Goal: Task Accomplishment & Management: Manage account settings

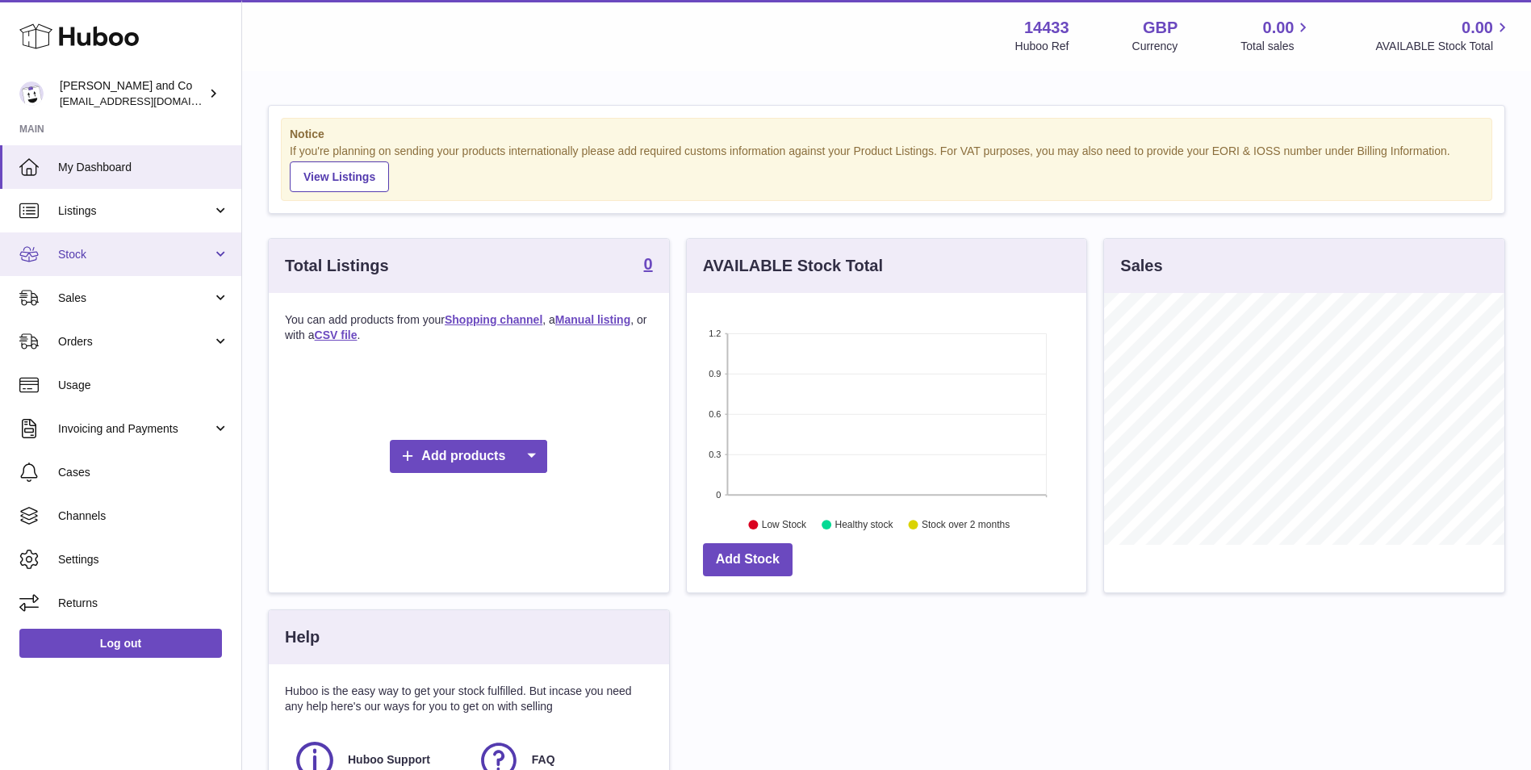
scroll to position [252, 399]
click at [468, 320] on link "Shopping channel" at bounding box center [494, 319] width 98 height 13
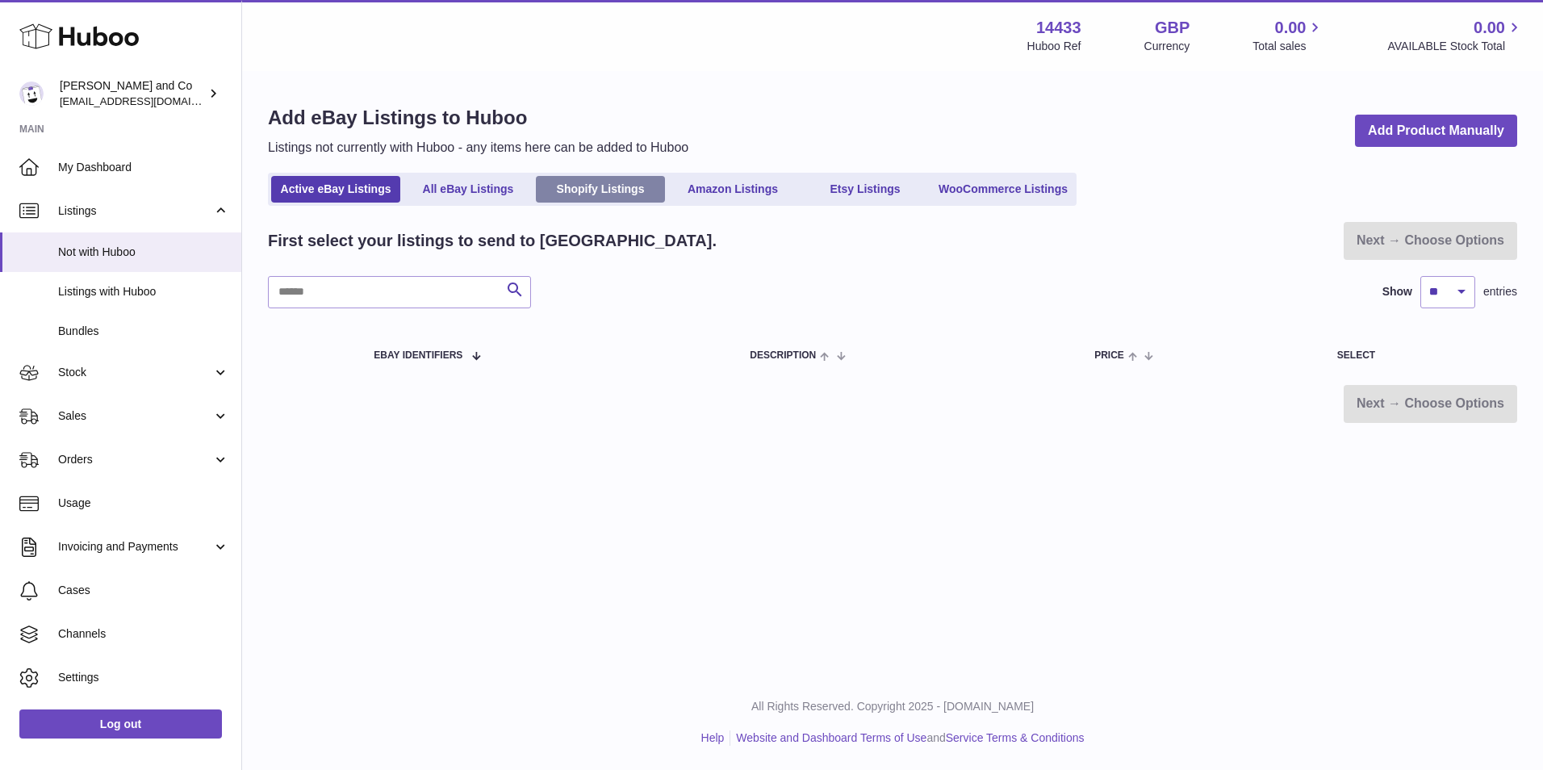
click at [589, 190] on link "Shopify Listings" at bounding box center [600, 189] width 129 height 27
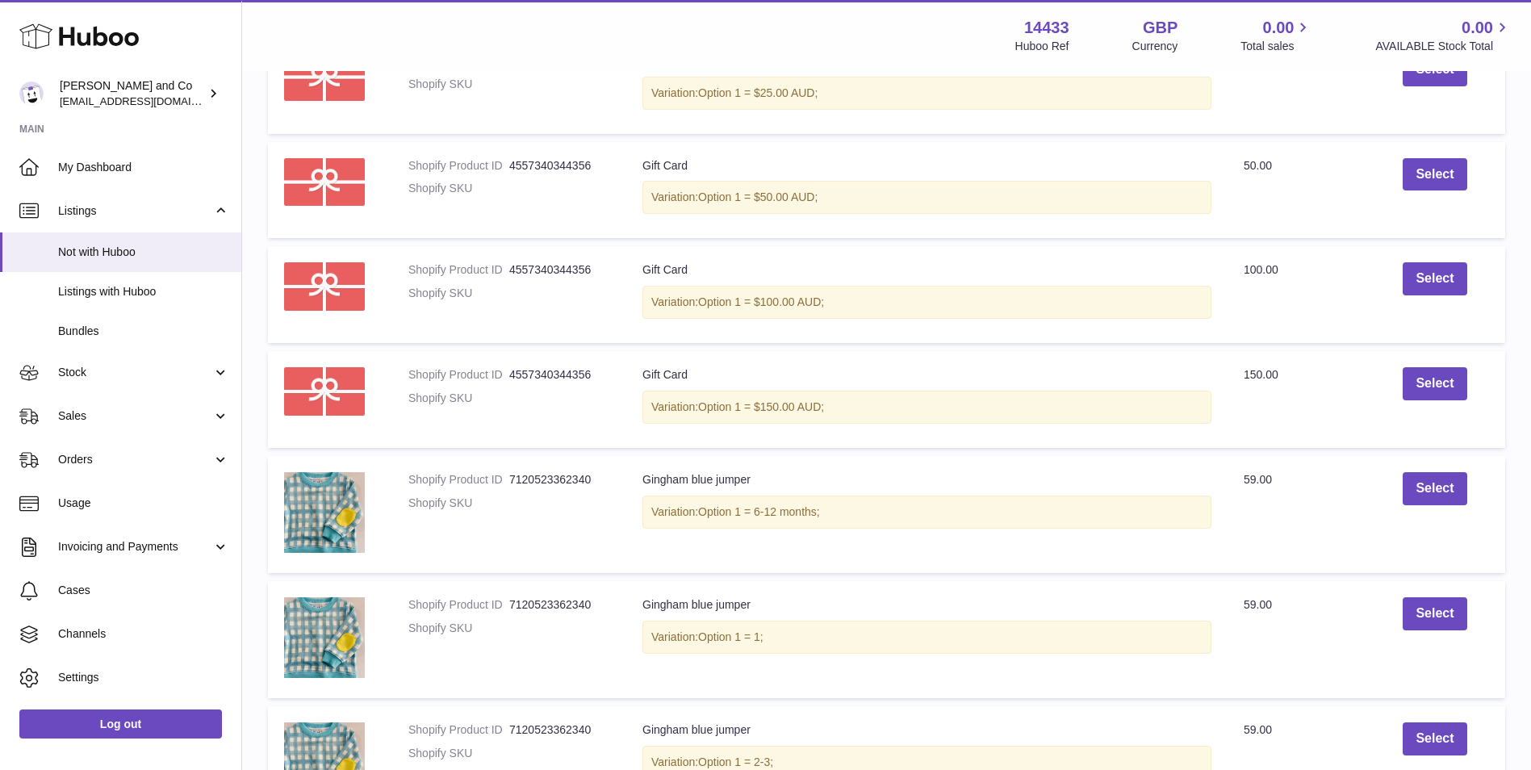
scroll to position [672, 0]
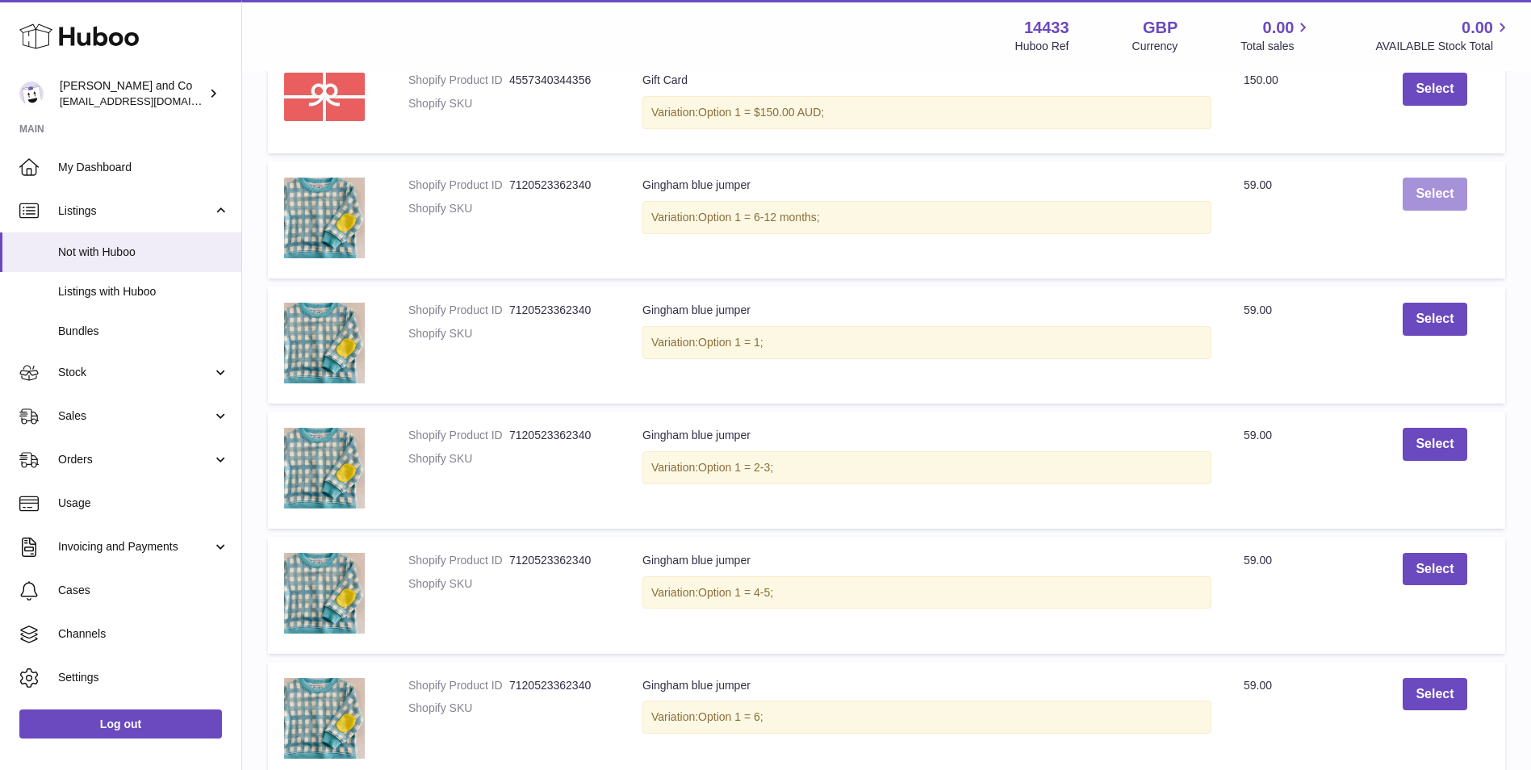
click at [1450, 197] on button "Select" at bounding box center [1434, 194] width 64 height 33
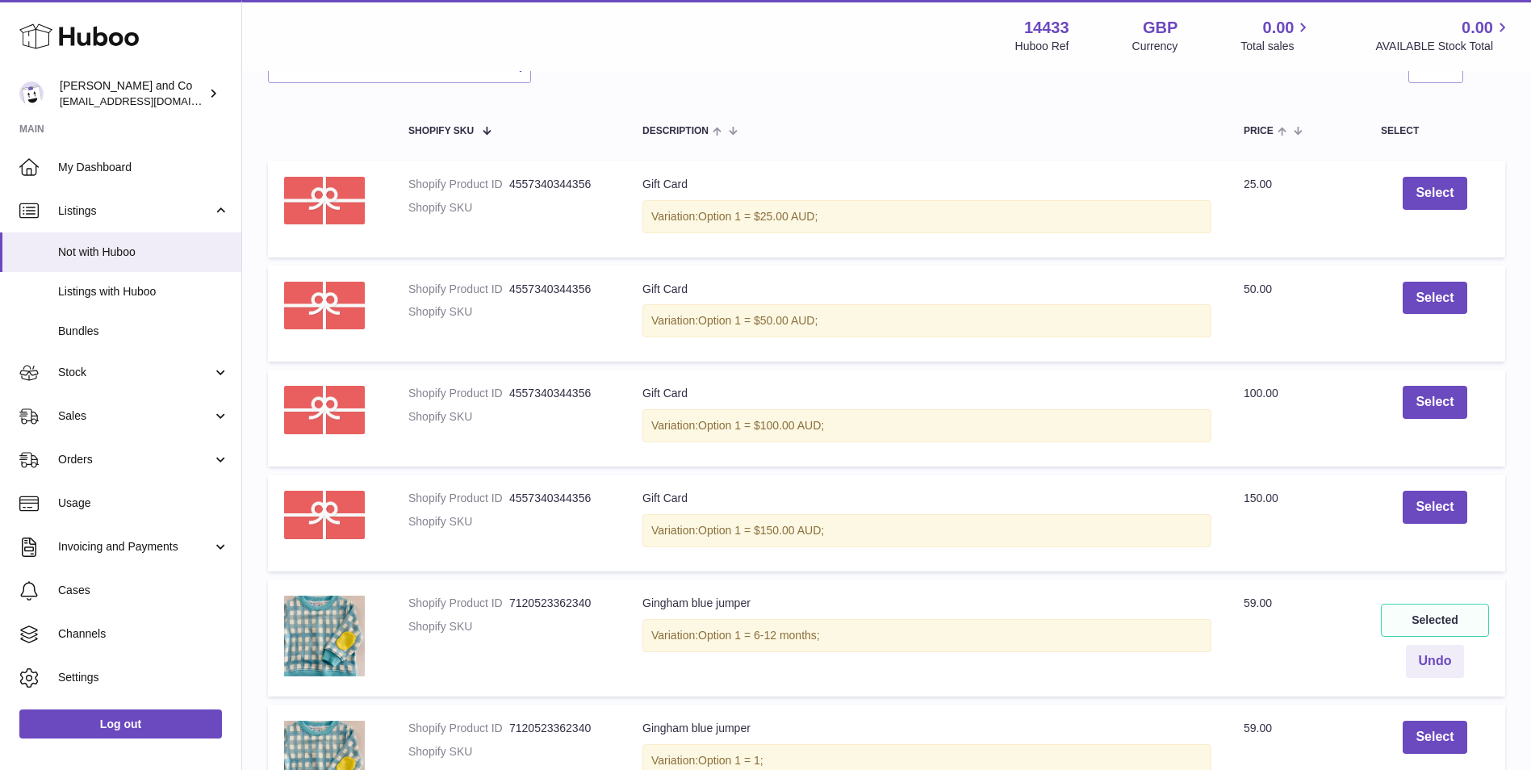
scroll to position [403, 0]
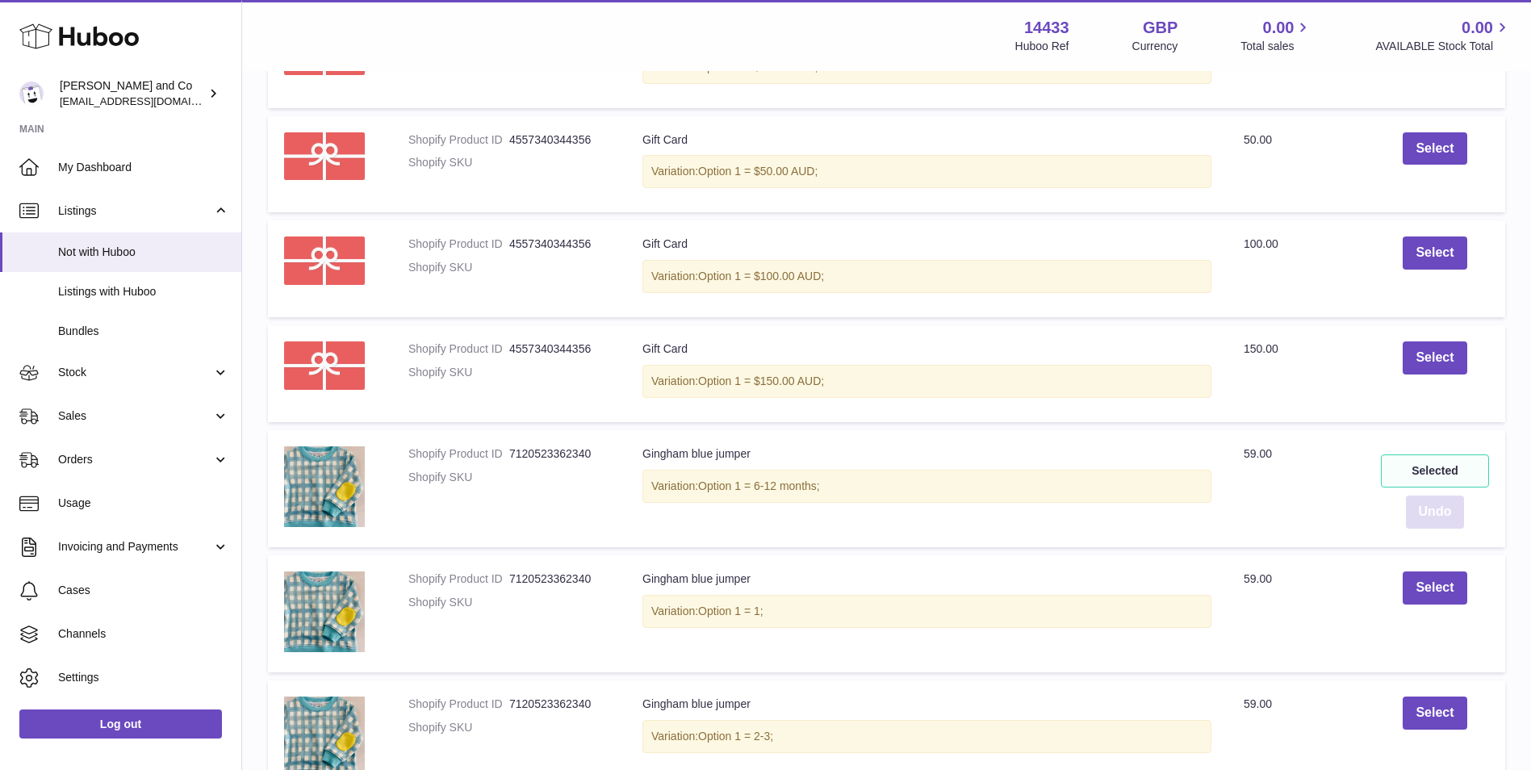
click at [1442, 513] on button "Undo" at bounding box center [1435, 511] width 59 height 33
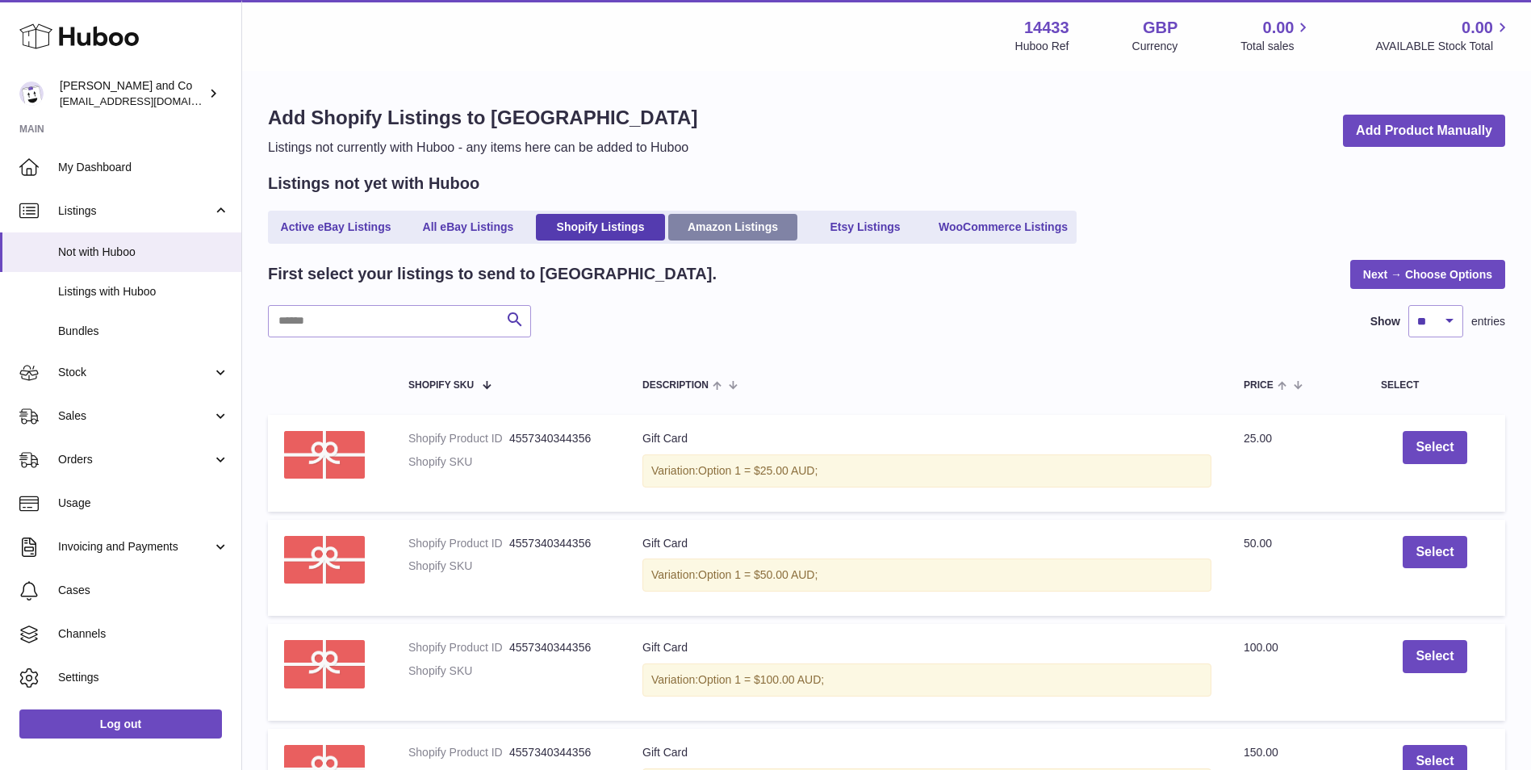
click at [694, 218] on link "Amazon Listings" at bounding box center [732, 227] width 129 height 27
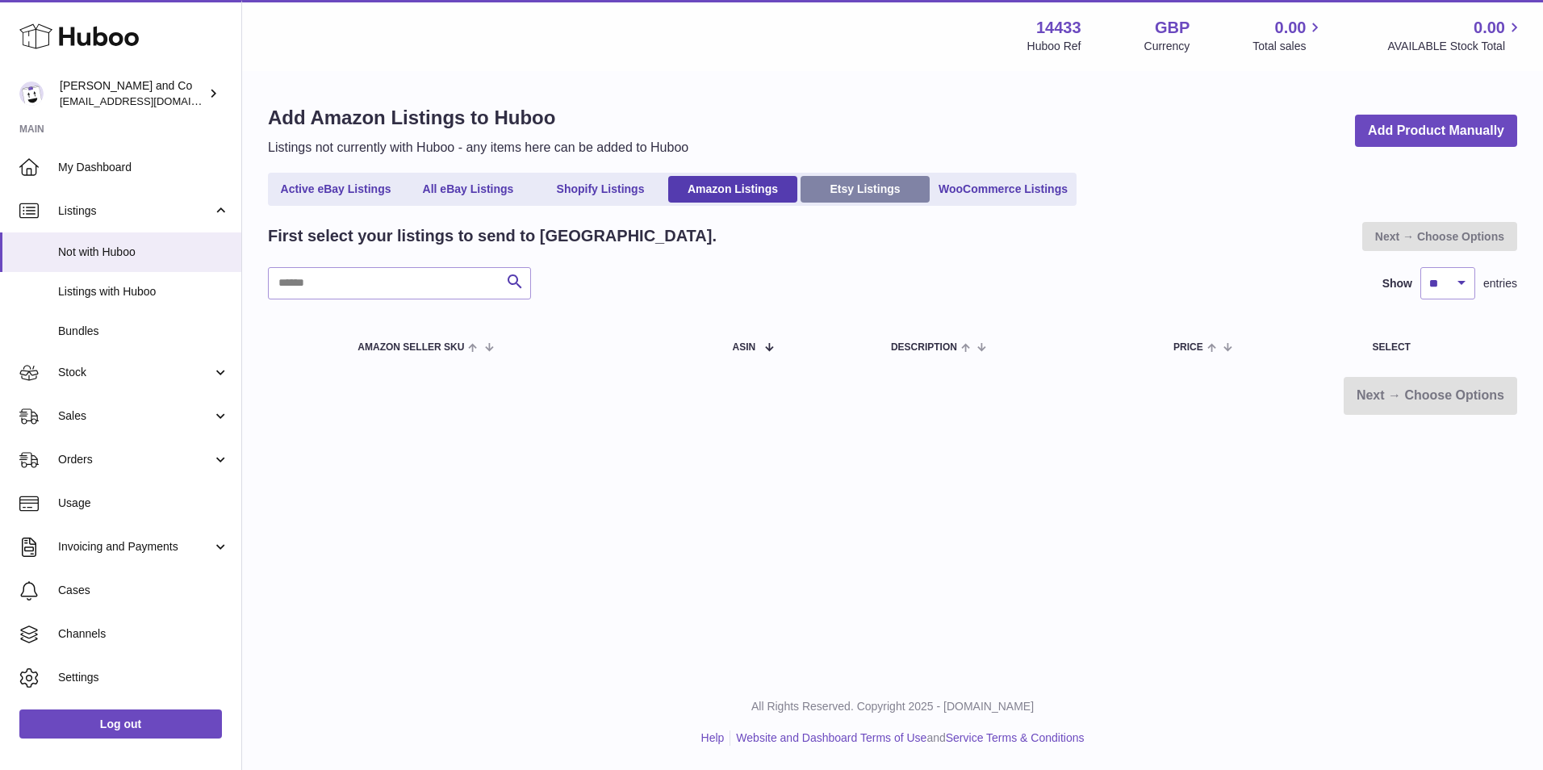
click at [883, 189] on link "Etsy Listings" at bounding box center [864, 189] width 129 height 27
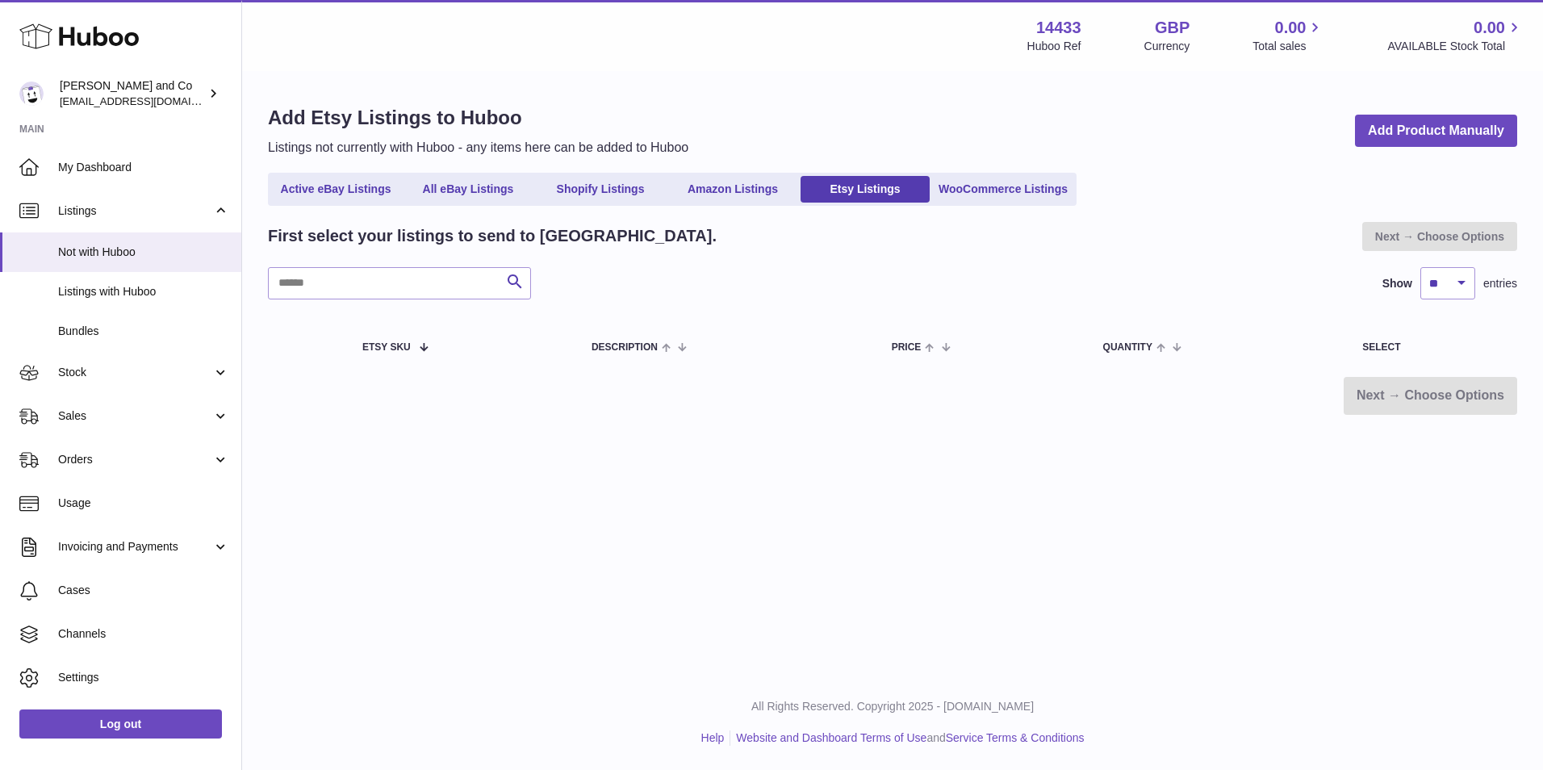
click at [1026, 189] on link "WooCommerce Listings" at bounding box center [1003, 189] width 140 height 27
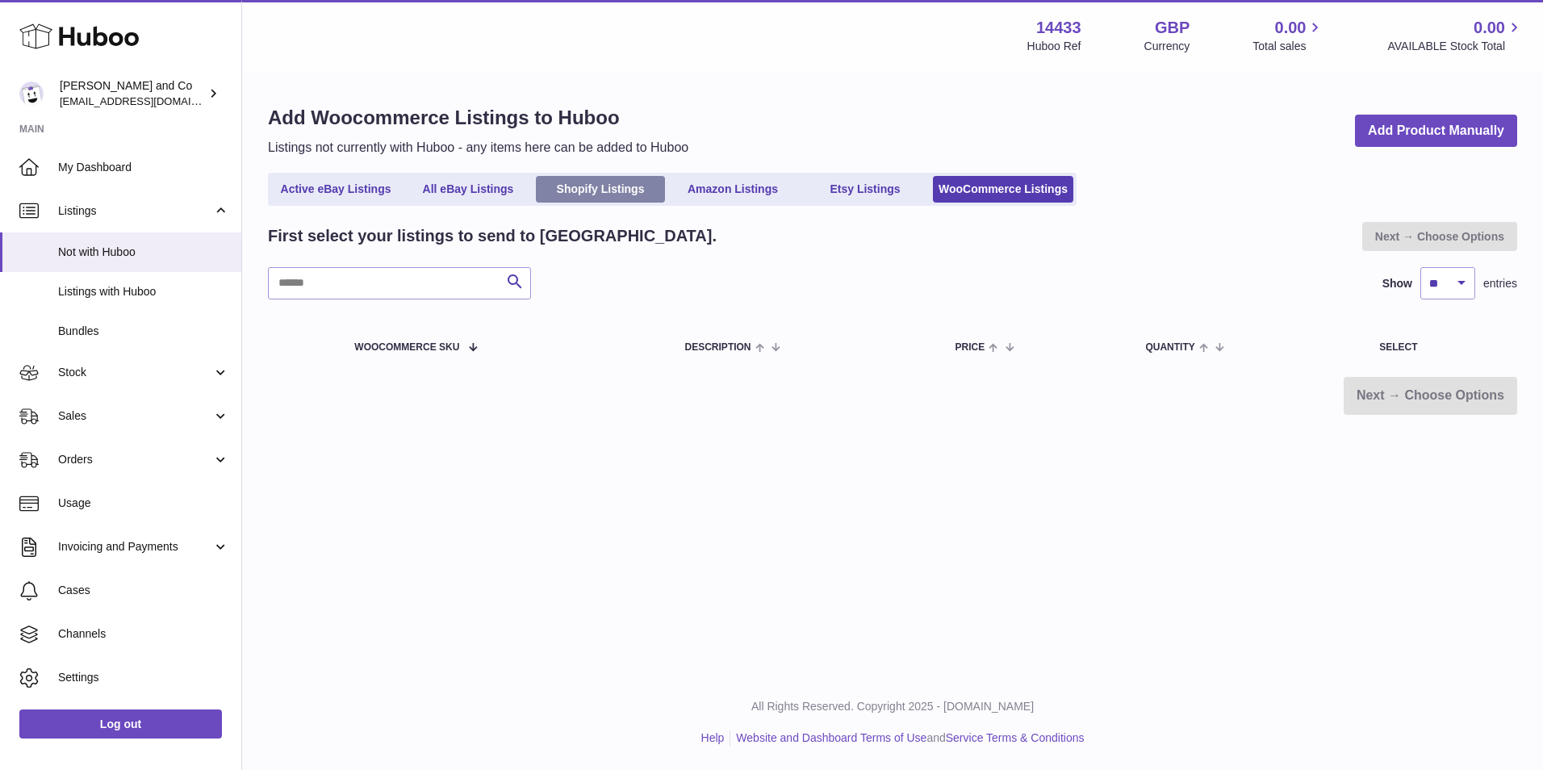
click at [587, 194] on link "Shopify Listings" at bounding box center [600, 189] width 129 height 27
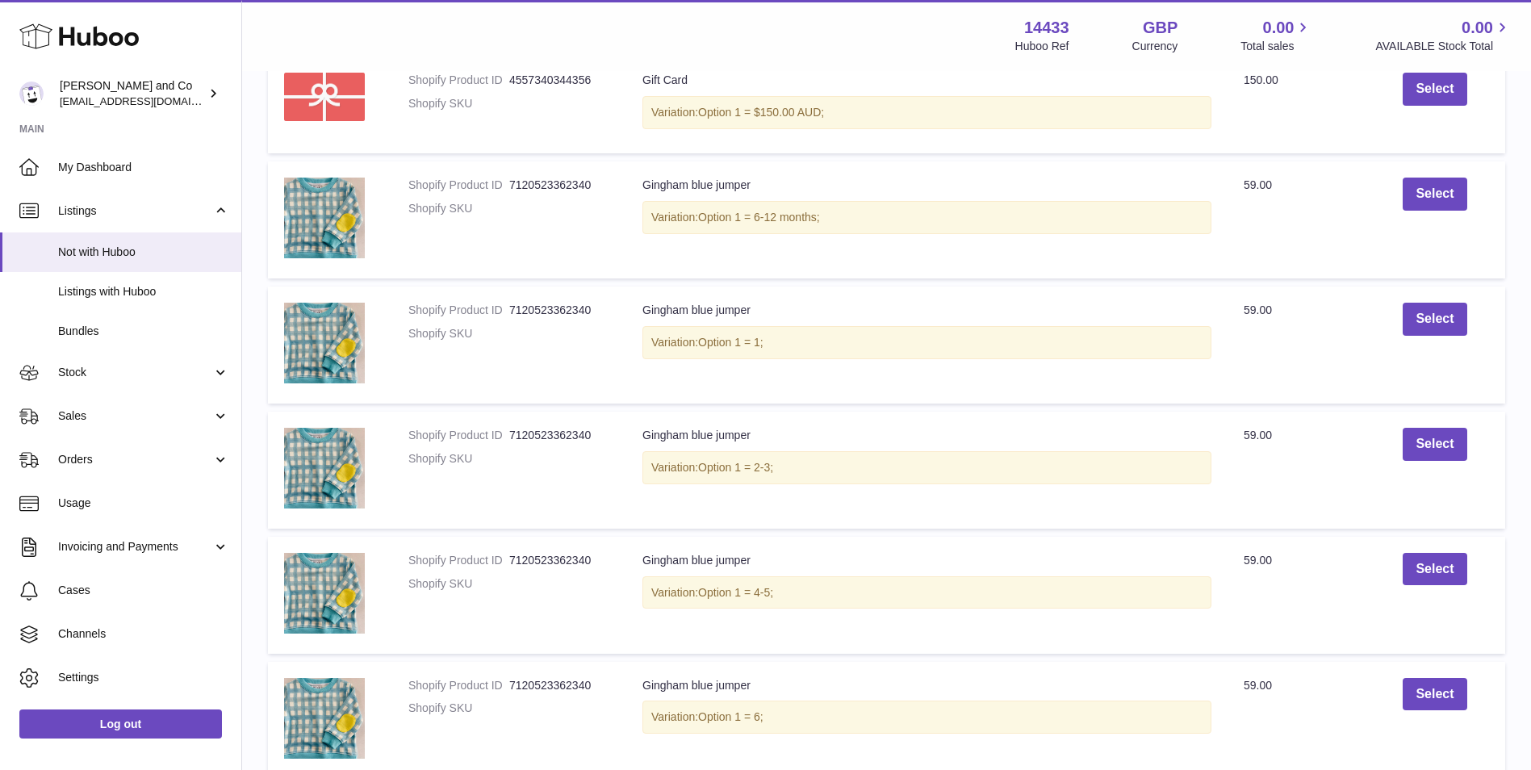
scroll to position [1020, 0]
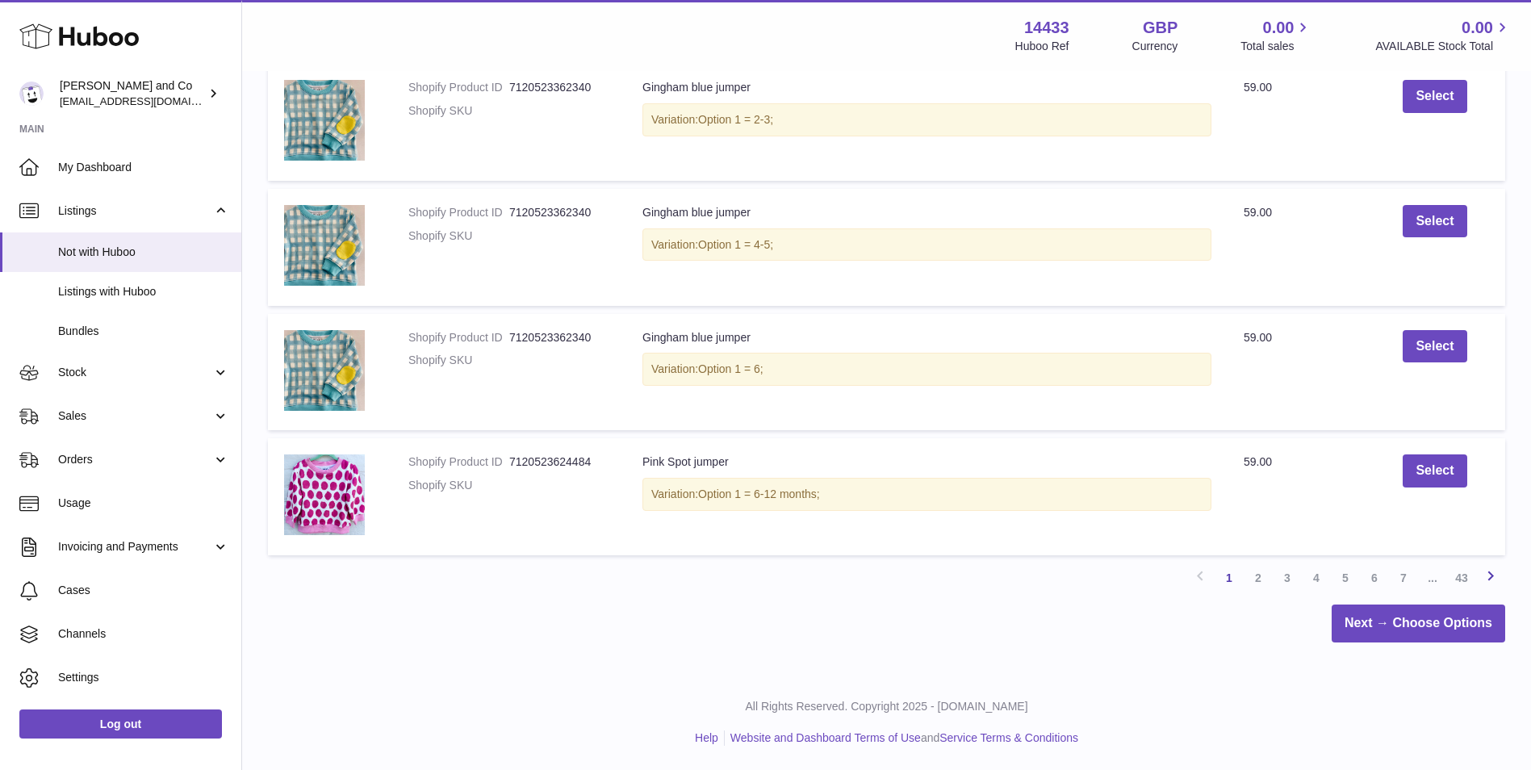
click at [1494, 577] on icon at bounding box center [1490, 576] width 19 height 20
